Goal: Task Accomplishment & Management: Use online tool/utility

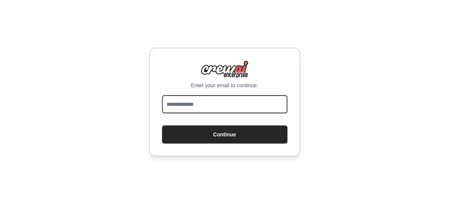
click at [217, 108] on input "email" at bounding box center [224, 104] width 125 height 18
type input "**********"
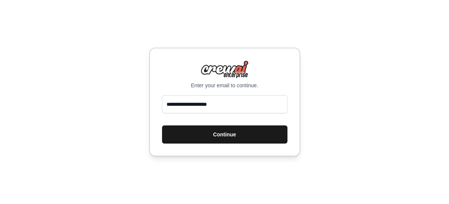
click at [206, 137] on button "Continue" at bounding box center [224, 134] width 125 height 18
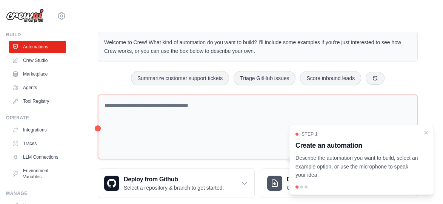
scroll to position [12, 0]
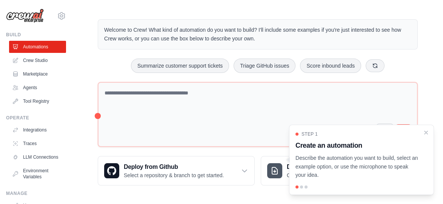
click at [351, 181] on div "Step 1 Create an automation Describe the automation you want to build, select a…" at bounding box center [361, 160] width 145 height 70
click at [302, 186] on div at bounding box center [301, 186] width 3 height 3
click at [429, 130] on icon "Close walkthrough" at bounding box center [426, 132] width 7 height 7
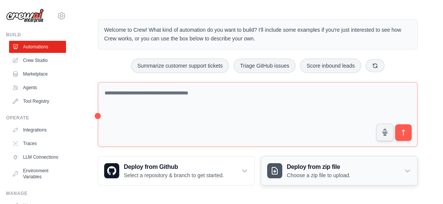
click at [404, 167] on icon at bounding box center [408, 171] width 8 height 8
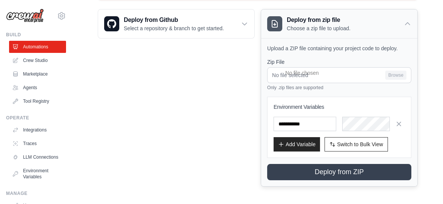
scroll to position [160, 0]
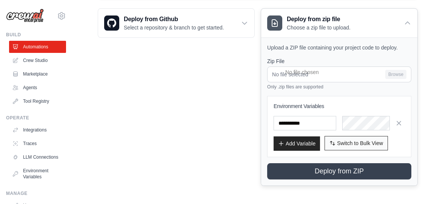
click at [365, 140] on span "Switch to Bulk View" at bounding box center [360, 143] width 46 height 8
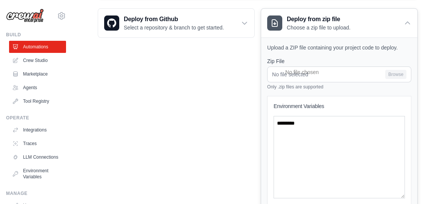
scroll to position [231, 0]
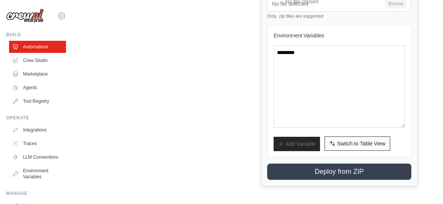
click at [351, 143] on span "Switch to Table View" at bounding box center [361, 144] width 48 height 8
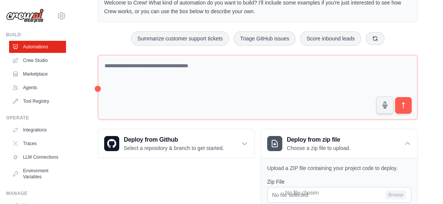
scroll to position [40, 0]
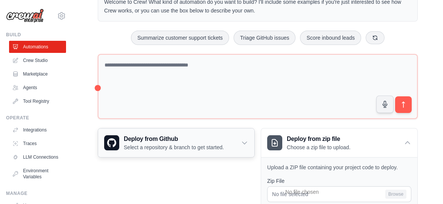
click at [245, 143] on icon at bounding box center [245, 143] width 8 height 8
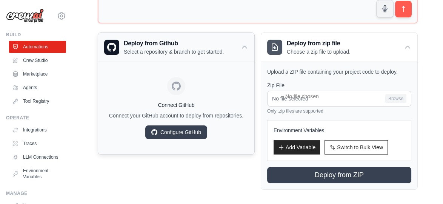
scroll to position [140, 0]
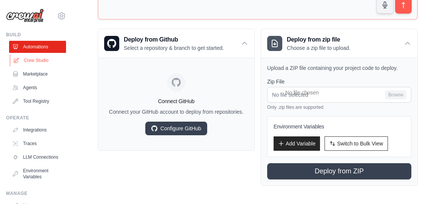
click at [31, 61] on link "Crew Studio" at bounding box center [38, 60] width 57 height 12
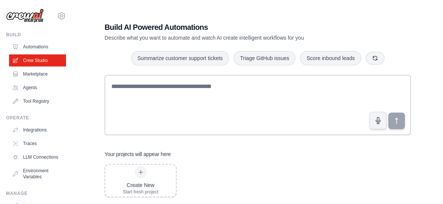
scroll to position [53, 0]
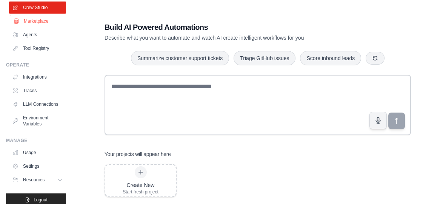
click at [40, 20] on link "Marketplace" at bounding box center [38, 21] width 57 height 12
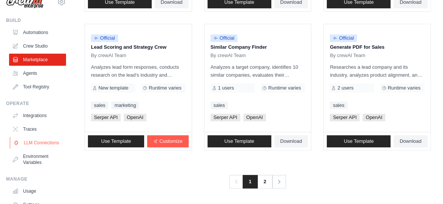
scroll to position [15, 0]
